Goal: Check status: Check status

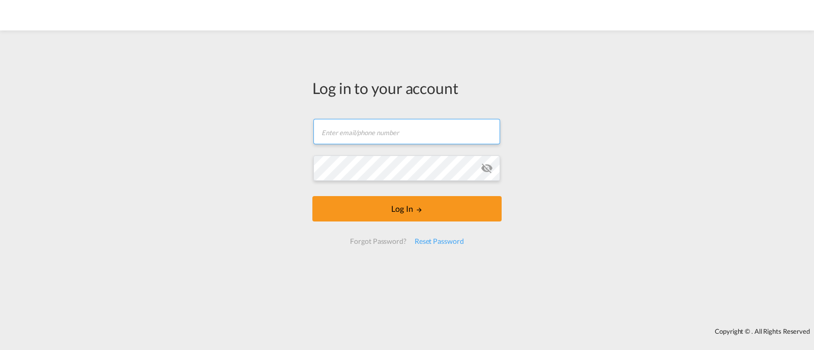
type input "ocean@gosynergie.com"
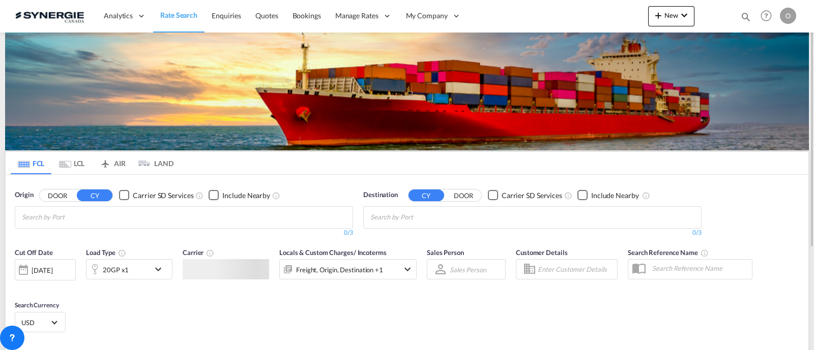
click at [740, 14] on md-icon "icon-magnify" at bounding box center [745, 16] width 11 height 11
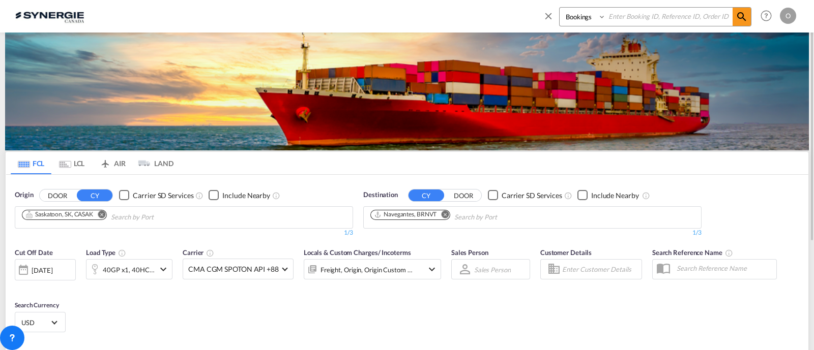
click at [580, 23] on select "Bookings Quotes Enquiries" at bounding box center [583, 17] width 48 height 18
select select "Quotes"
click at [559, 8] on select "Bookings Quotes Enquiries" at bounding box center [583, 17] width 48 height 18
click at [623, 22] on input at bounding box center [669, 17] width 127 height 18
paste input "SYC000013708"
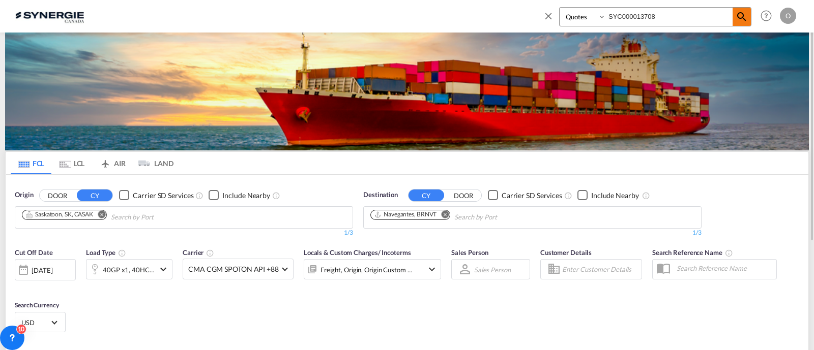
type input "SYC000013708"
click at [742, 17] on md-icon "icon-magnify" at bounding box center [741, 17] width 12 height 12
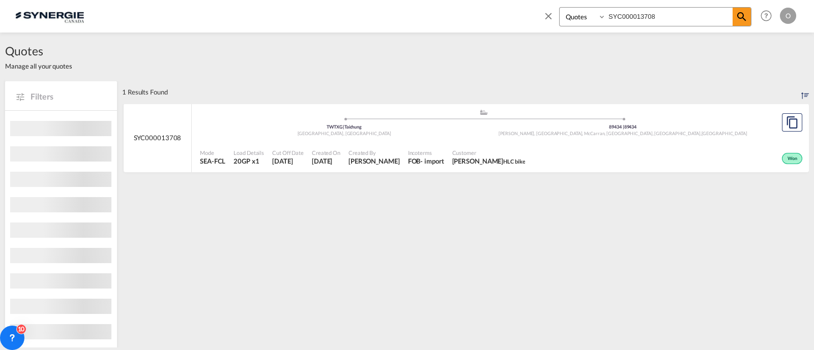
click at [420, 157] on div "- import" at bounding box center [431, 161] width 23 height 9
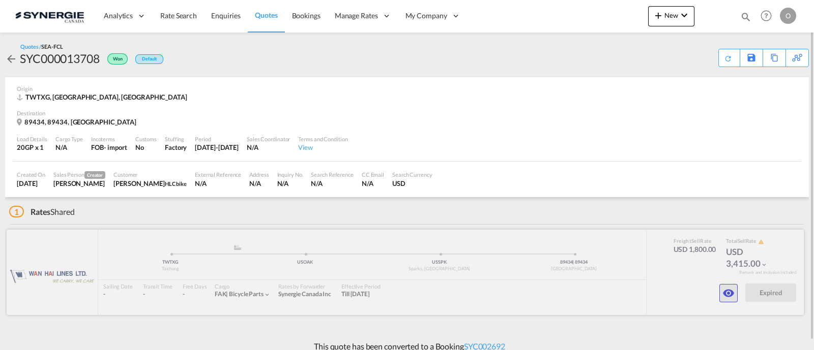
click at [727, 297] on md-icon "icon-eye" at bounding box center [728, 293] width 12 height 12
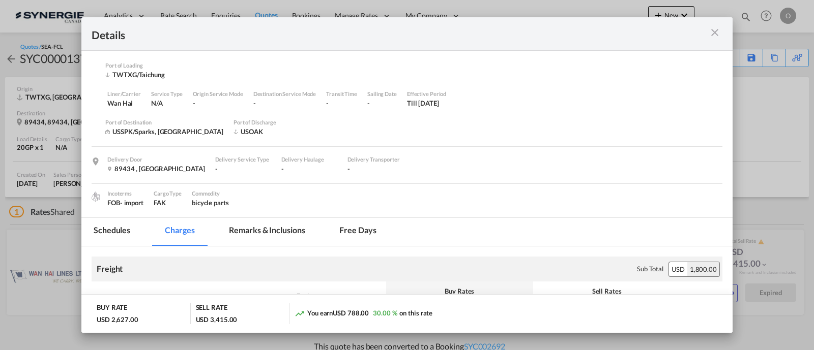
click at [271, 231] on md-tab-item "Remarks & Inclusions" at bounding box center [267, 232] width 100 height 28
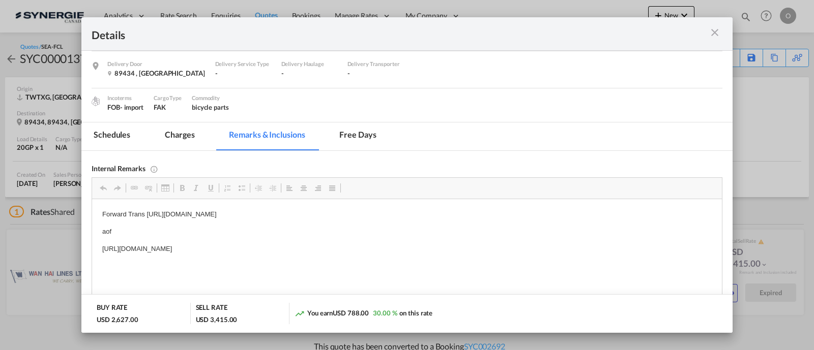
scroll to position [148, 0]
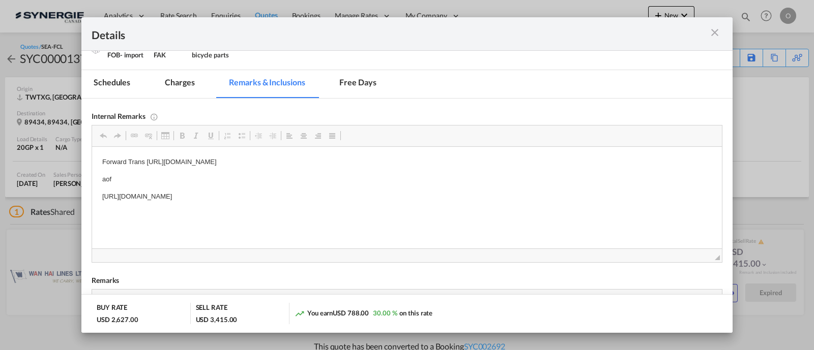
click at [712, 37] on md-icon "icon-close m-3 fg-AAA8AD cursor" at bounding box center [714, 32] width 12 height 12
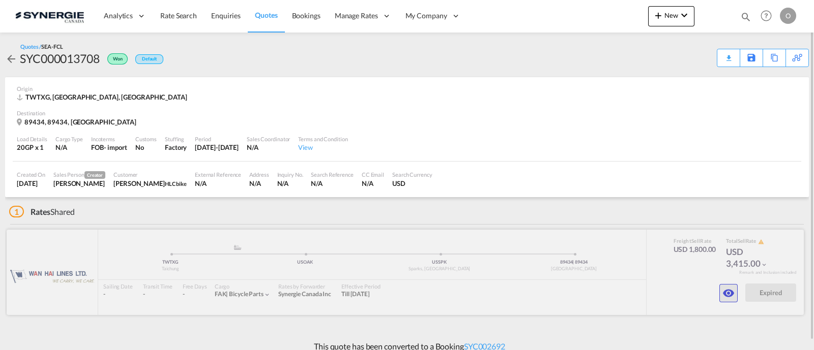
click at [719, 292] on button "button" at bounding box center [728, 293] width 18 height 18
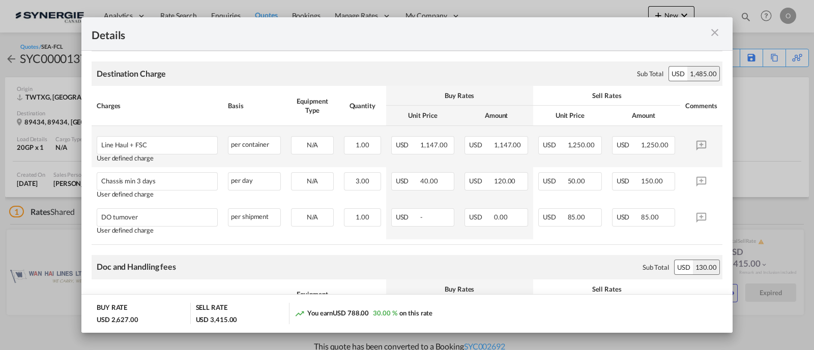
scroll to position [292, 0]
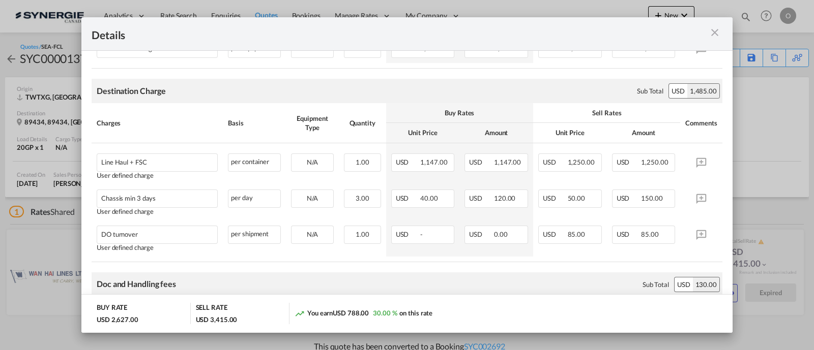
drag, startPoint x: 717, startPoint y: 35, endPoint x: 710, endPoint y: 24, distance: 13.0
click at [717, 35] on md-icon "icon-close m-3 fg-AAA8AD cursor" at bounding box center [714, 32] width 12 height 12
